Goal: Communication & Community: Share content

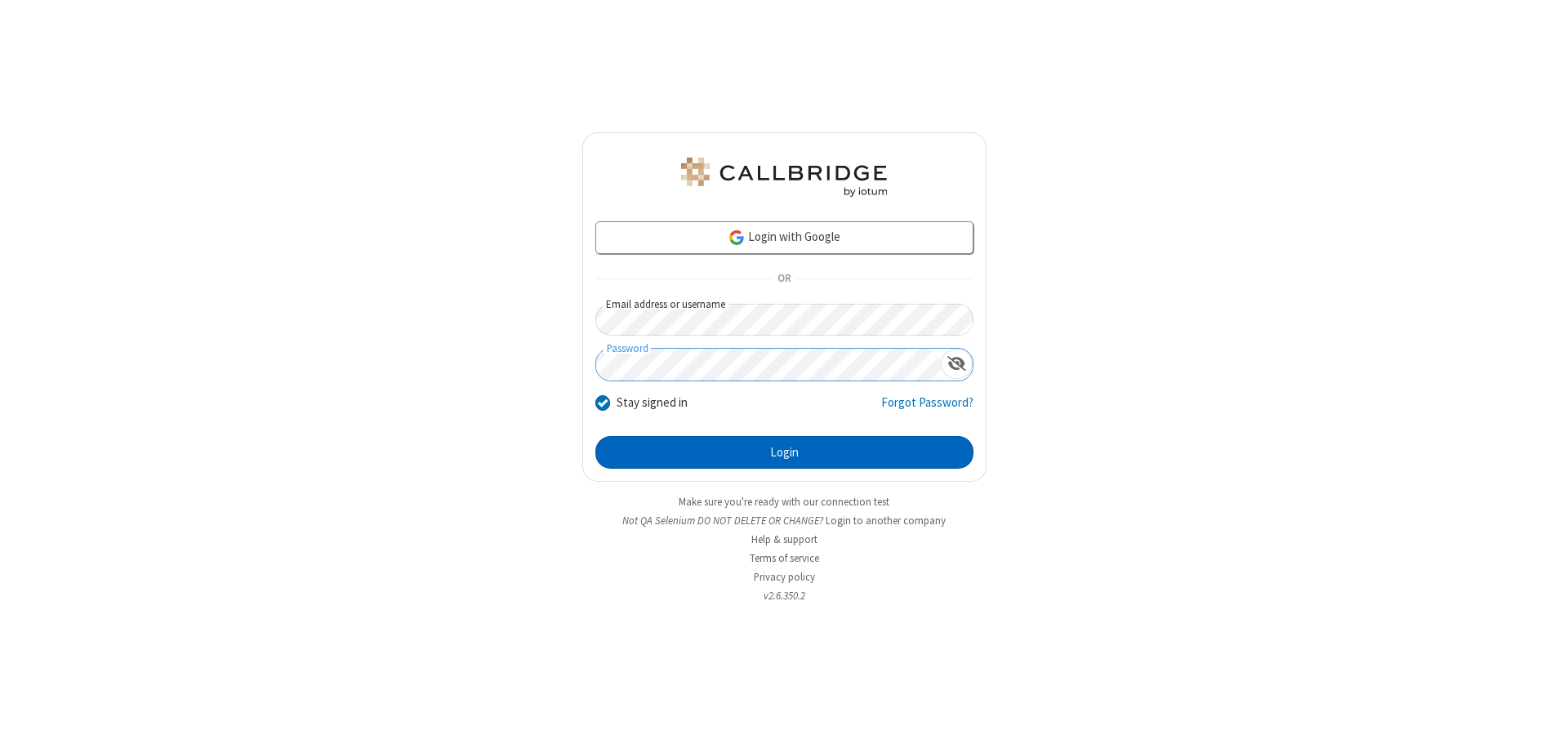
click at [784, 452] on button "Login" at bounding box center [784, 452] width 378 height 33
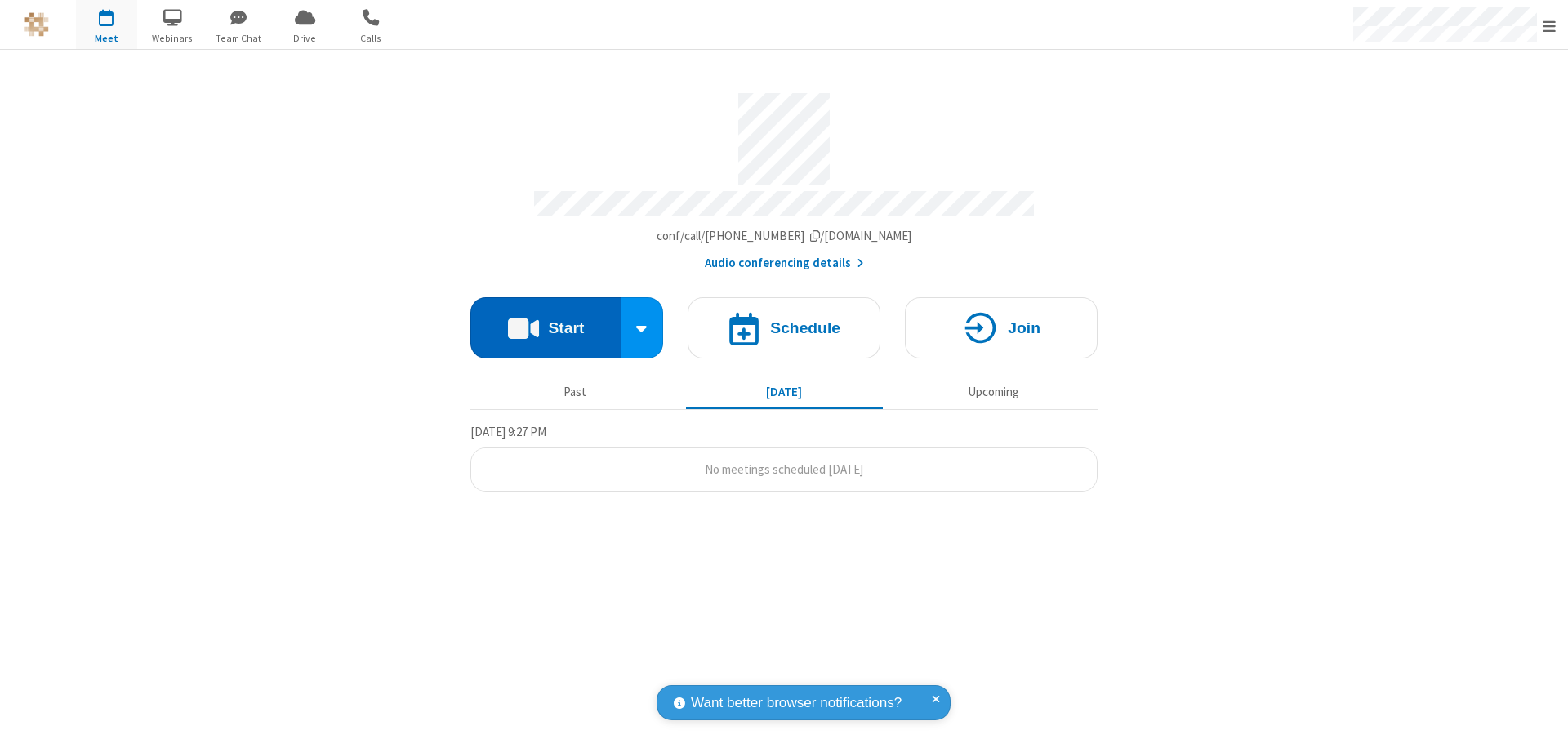
click at [546, 320] on button "Start" at bounding box center [546, 327] width 151 height 61
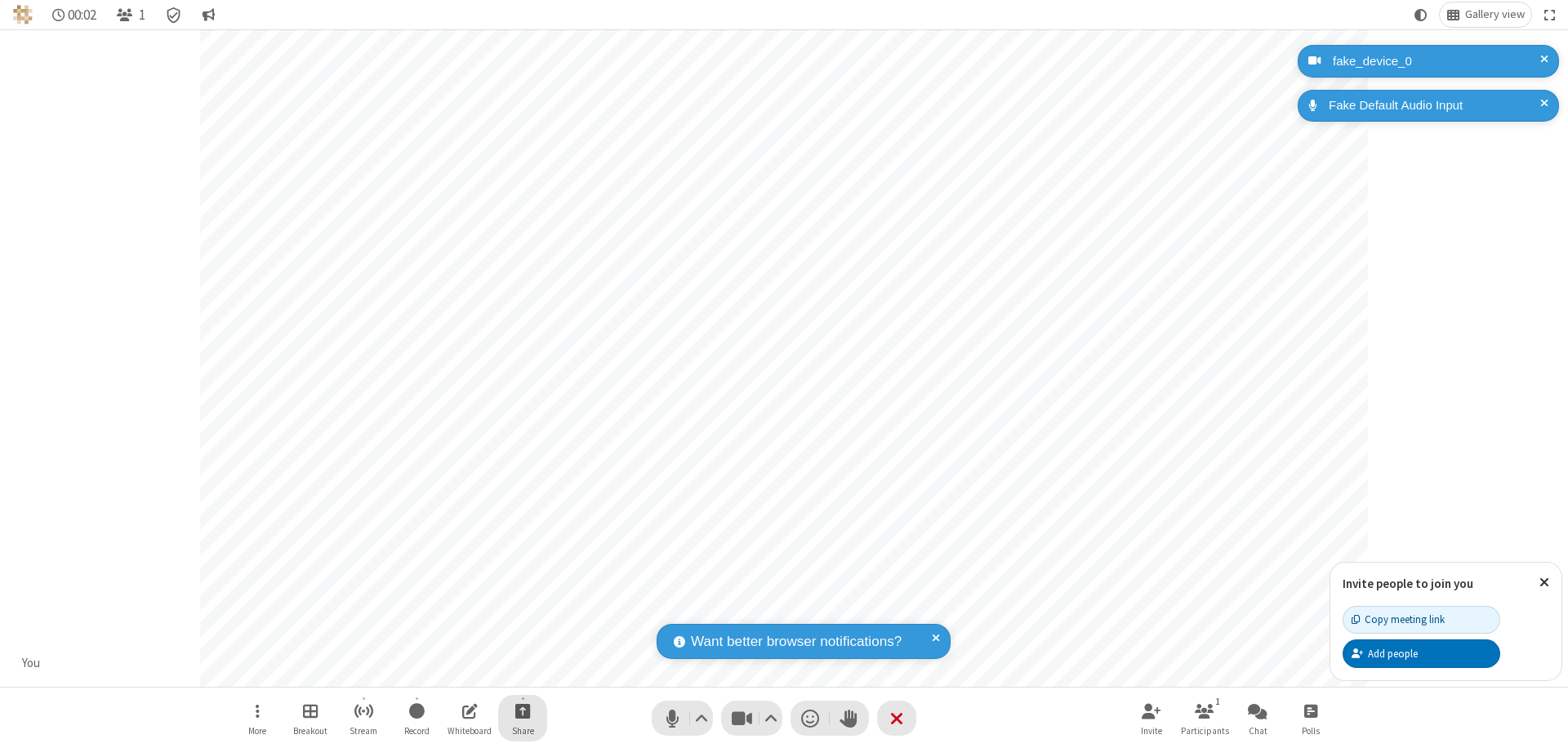
click at [523, 710] on span "Start sharing" at bounding box center [523, 711] width 15 height 21
click at [522, 610] on span "Share additional camera" at bounding box center [532, 614] width 121 height 14
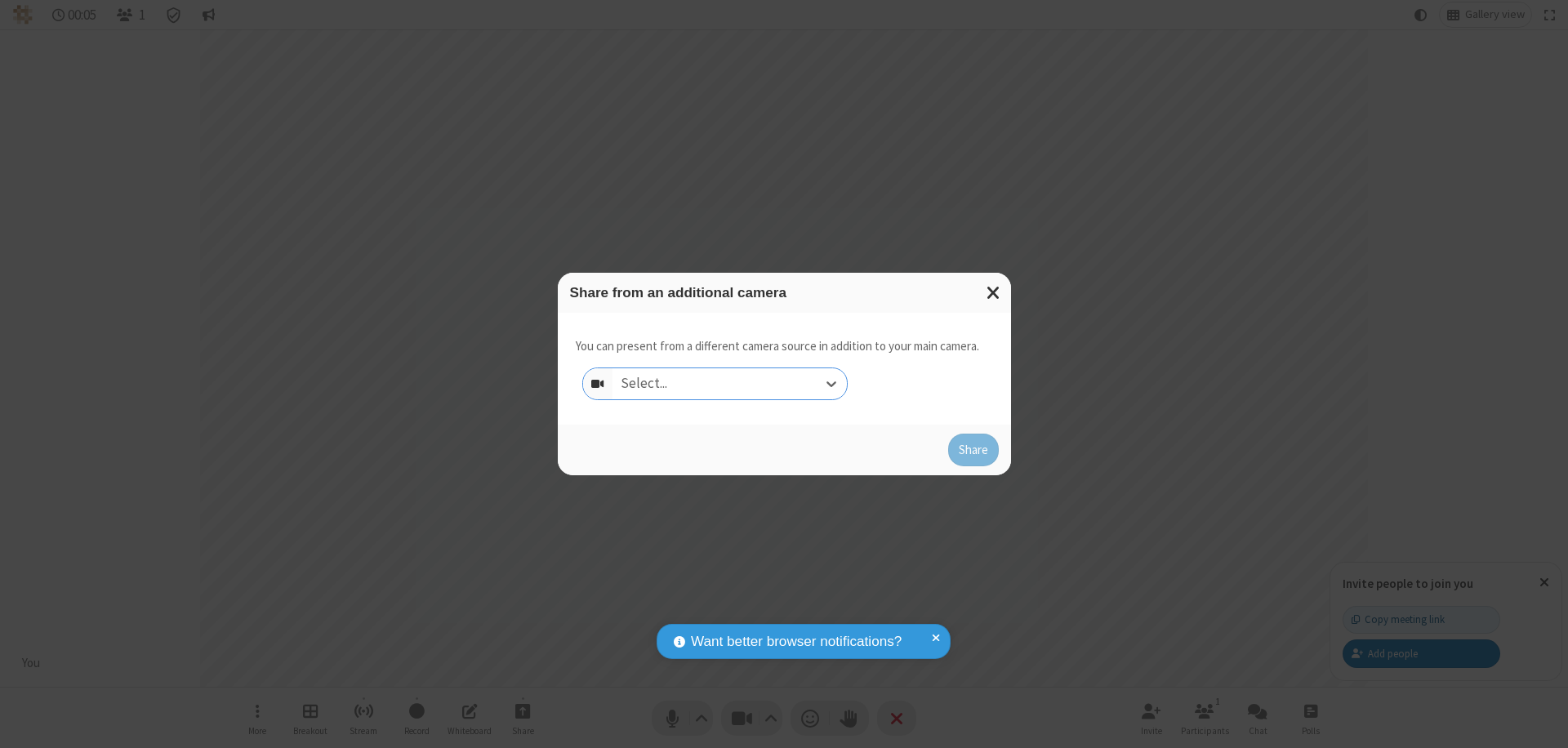
click at [729, 383] on div "Select..." at bounding box center [729, 383] width 235 height 31
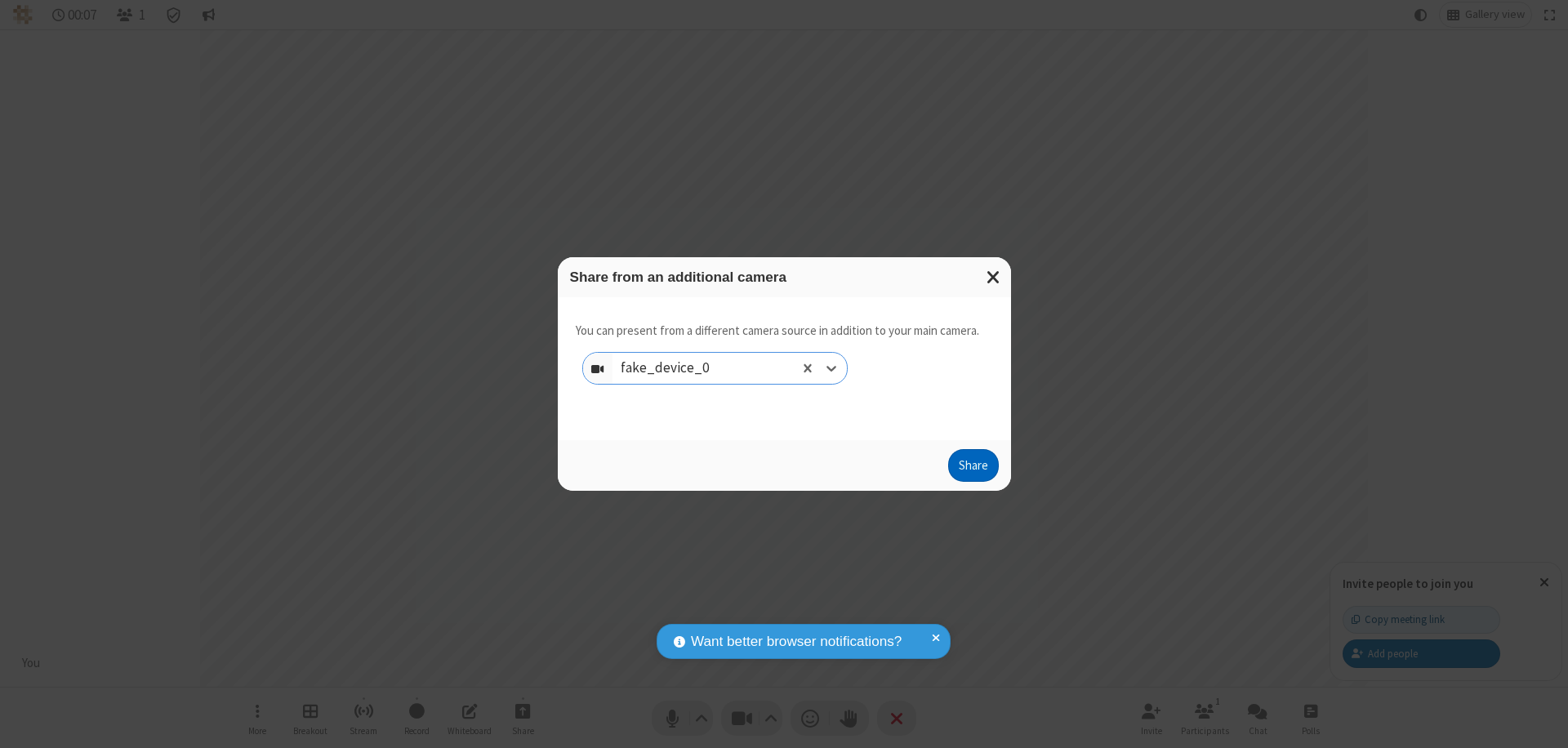
click at [972, 469] on button "Share" at bounding box center [973, 465] width 51 height 33
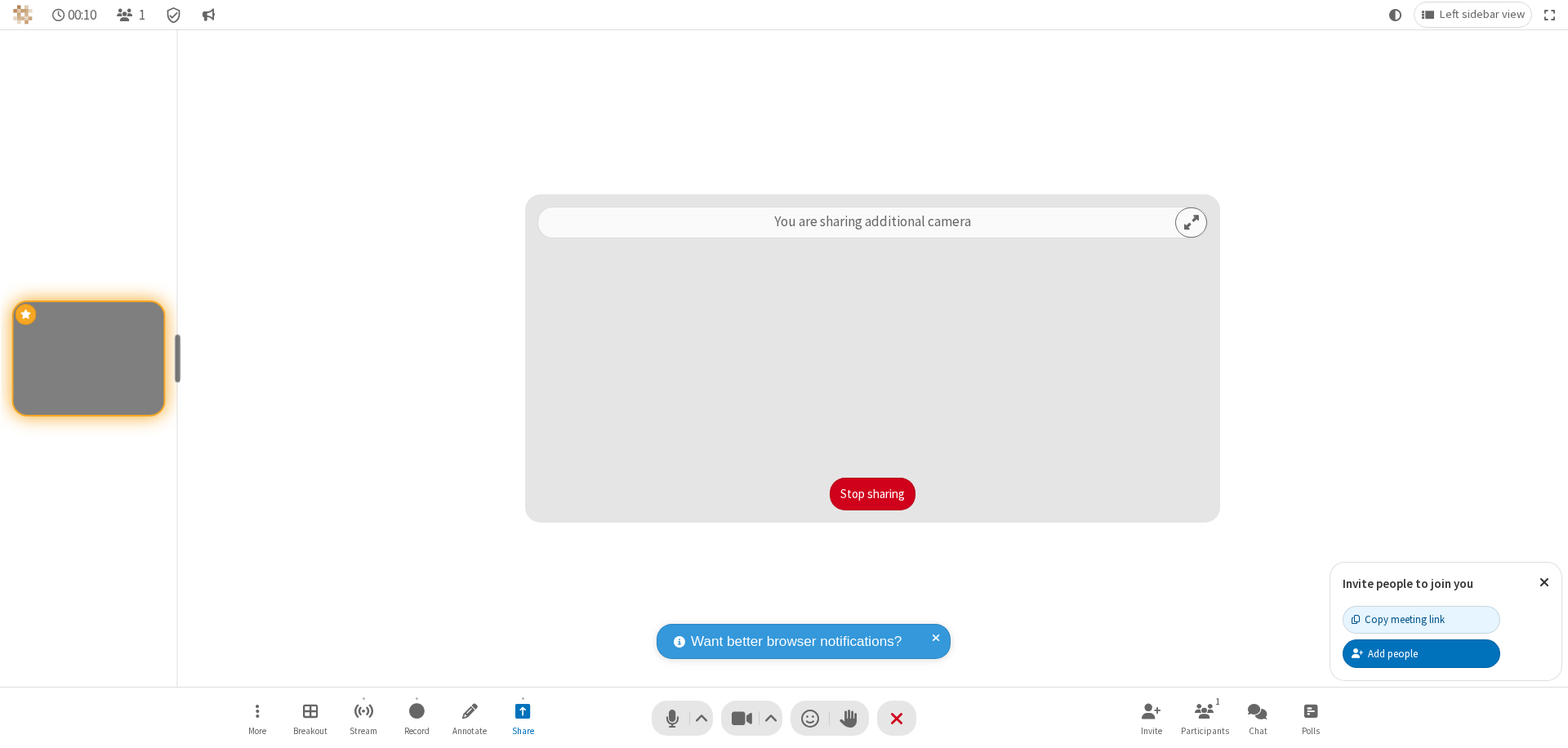
click at [873, 494] on button "Stop sharing" at bounding box center [873, 494] width 86 height 33
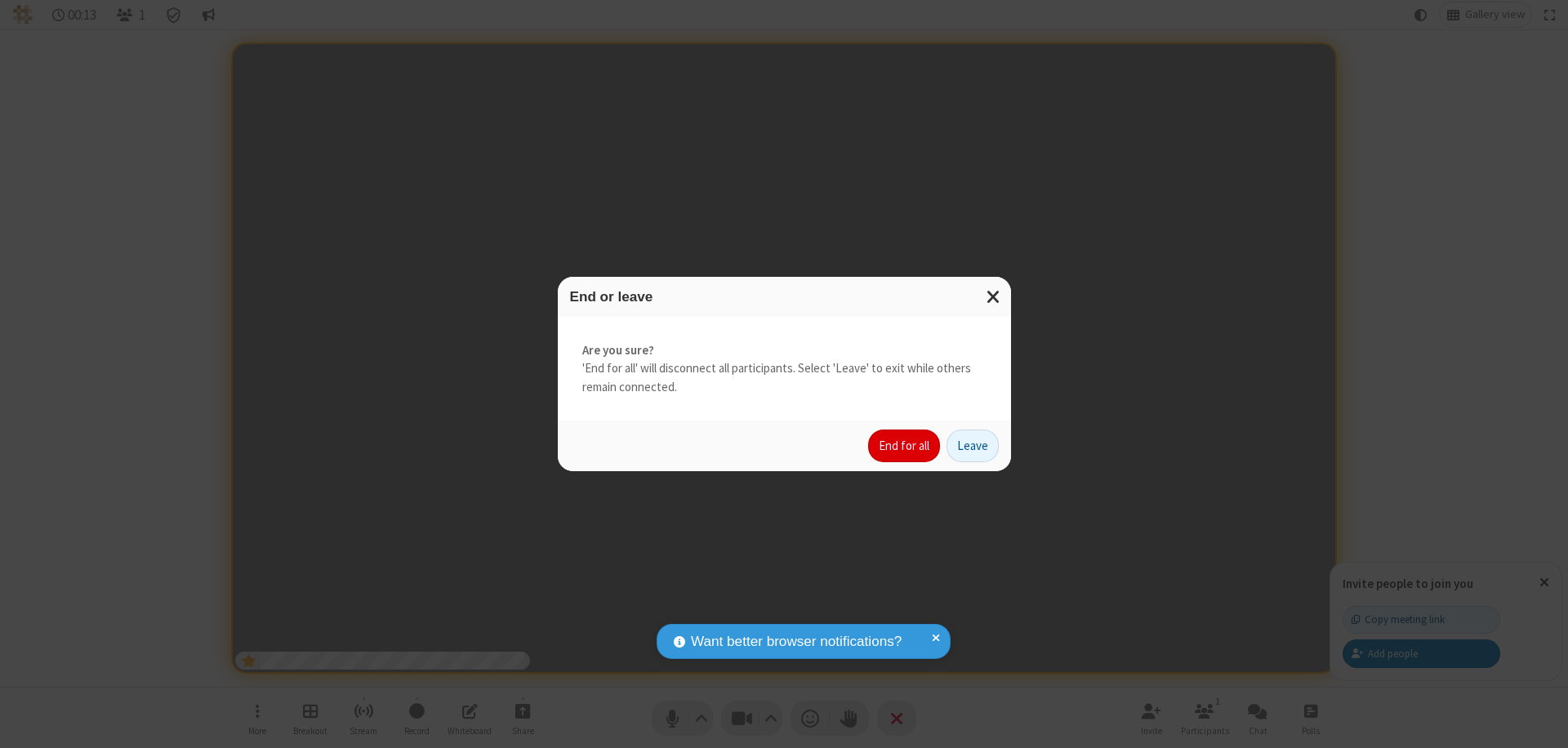
click at [905, 446] on button "End for all" at bounding box center [904, 446] width 72 height 33
